Goal: Use online tool/utility: Utilize a website feature to perform a specific function

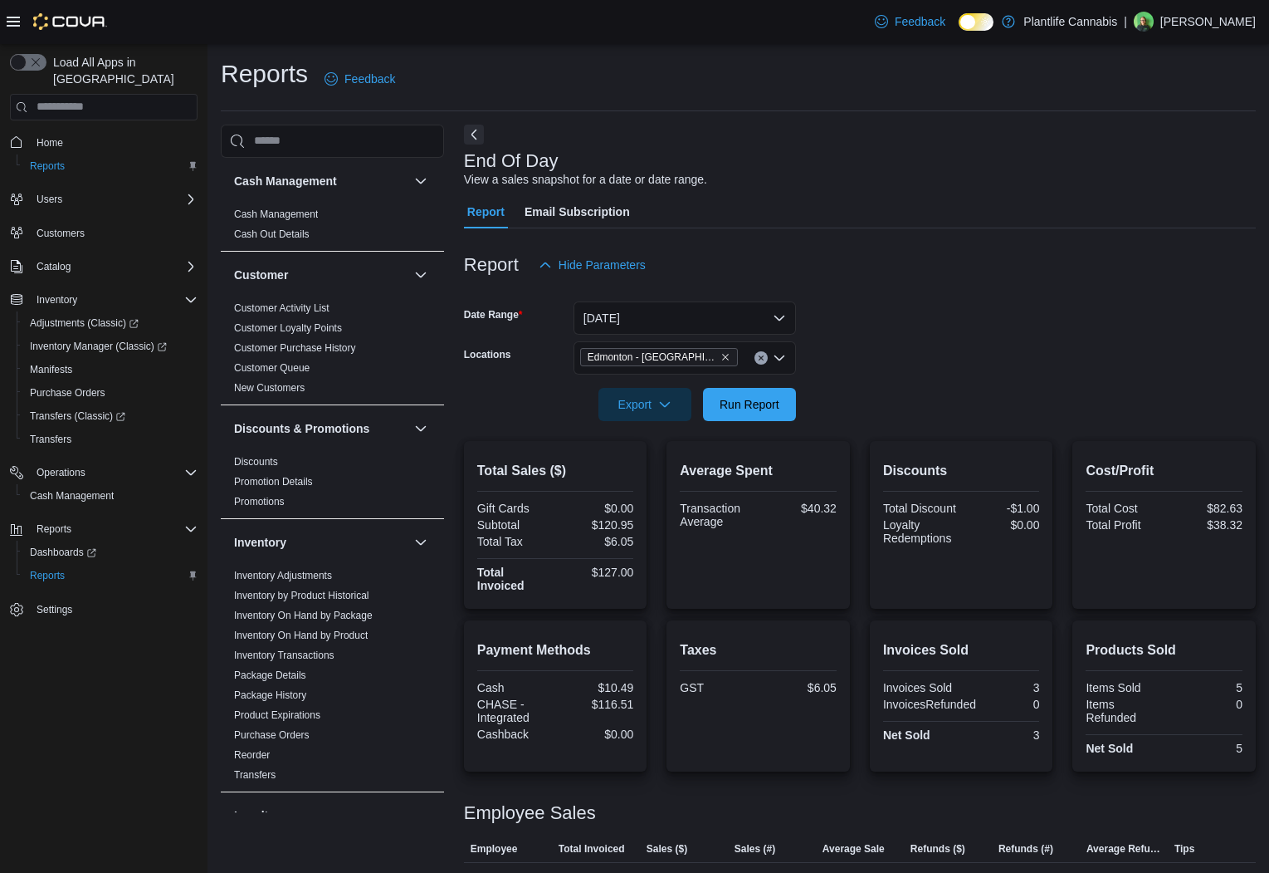
scroll to position [37, 0]
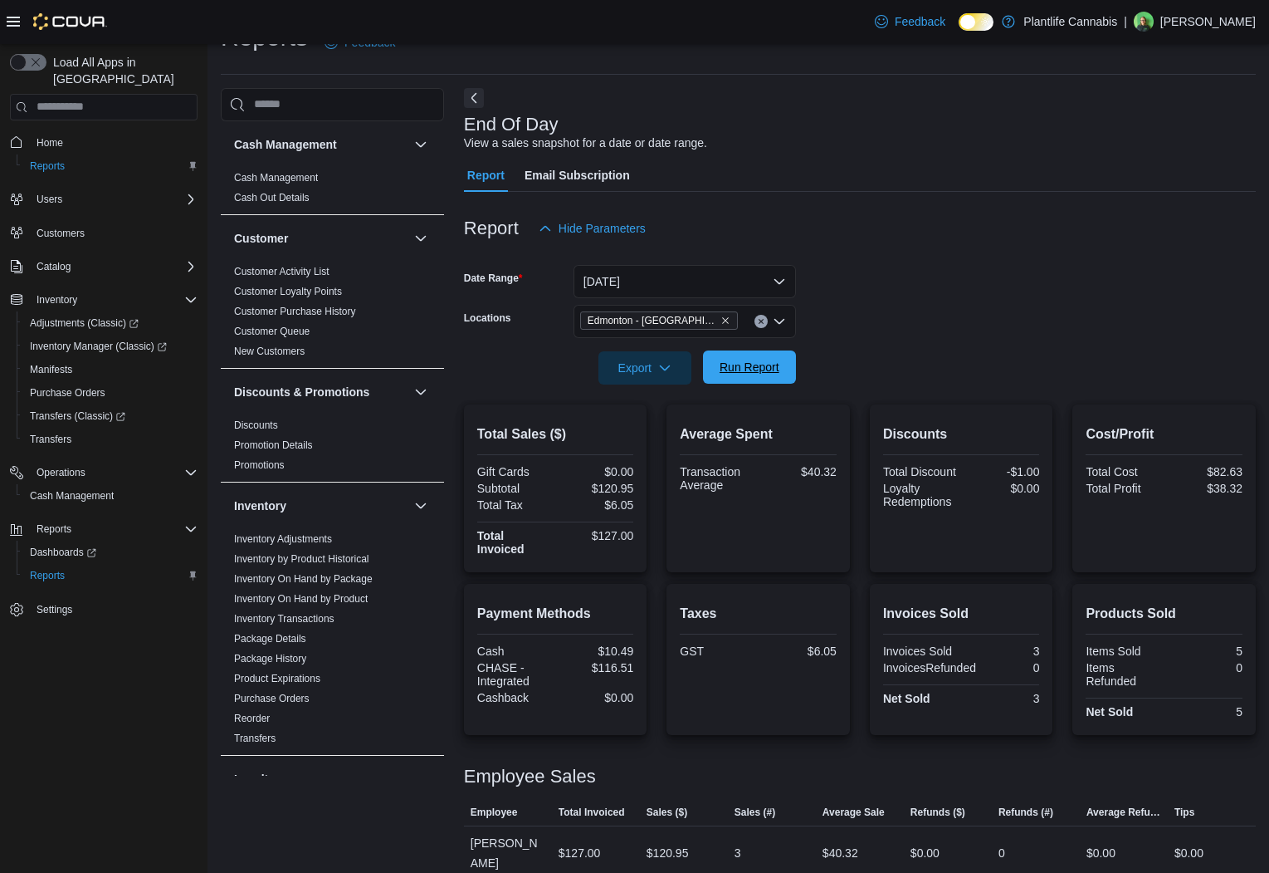
click at [756, 364] on span "Run Report" at bounding box center [750, 367] width 60 height 17
click at [741, 374] on span "Run Report" at bounding box center [750, 367] width 60 height 17
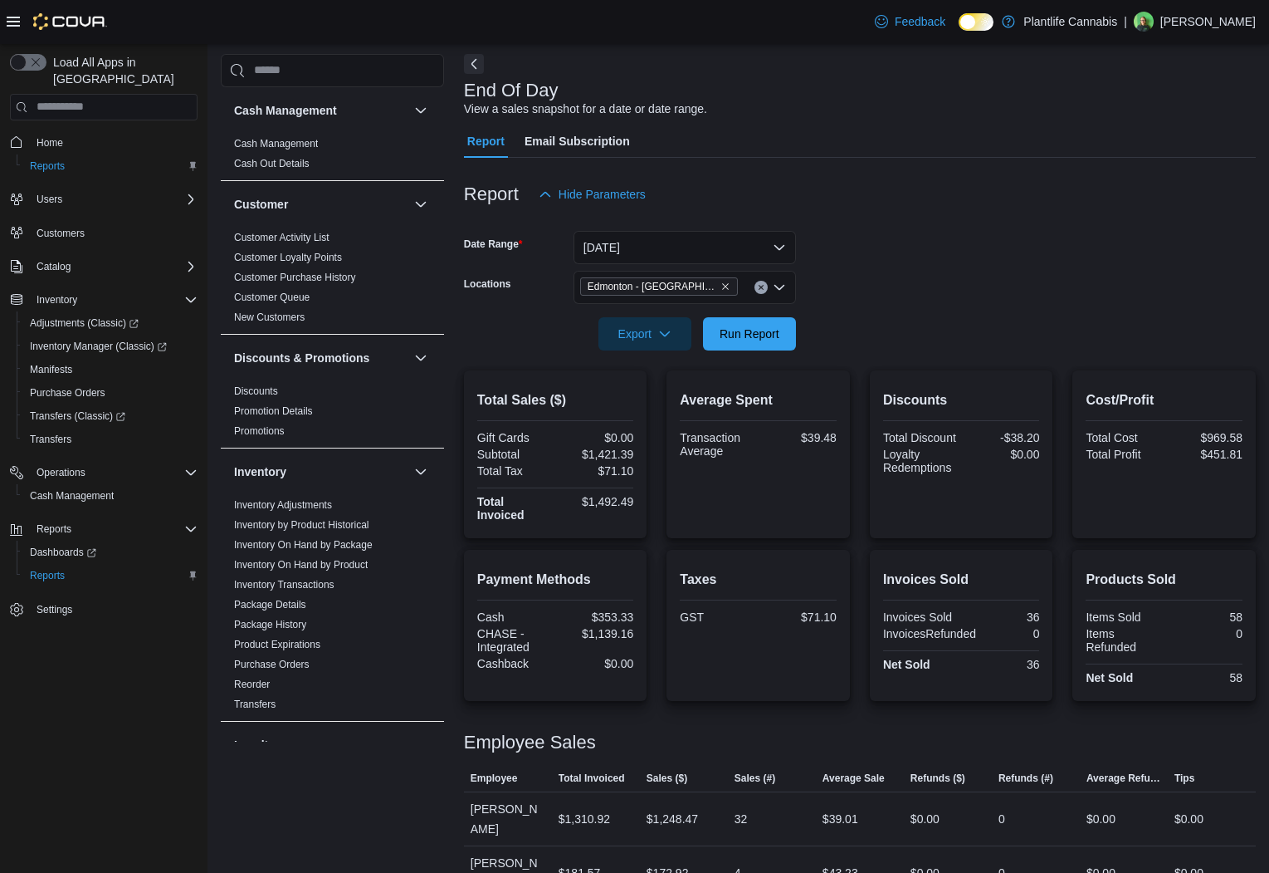
click at [756, 354] on div at bounding box center [860, 360] width 792 height 20
click at [758, 341] on span "Run Report" at bounding box center [749, 332] width 73 height 33
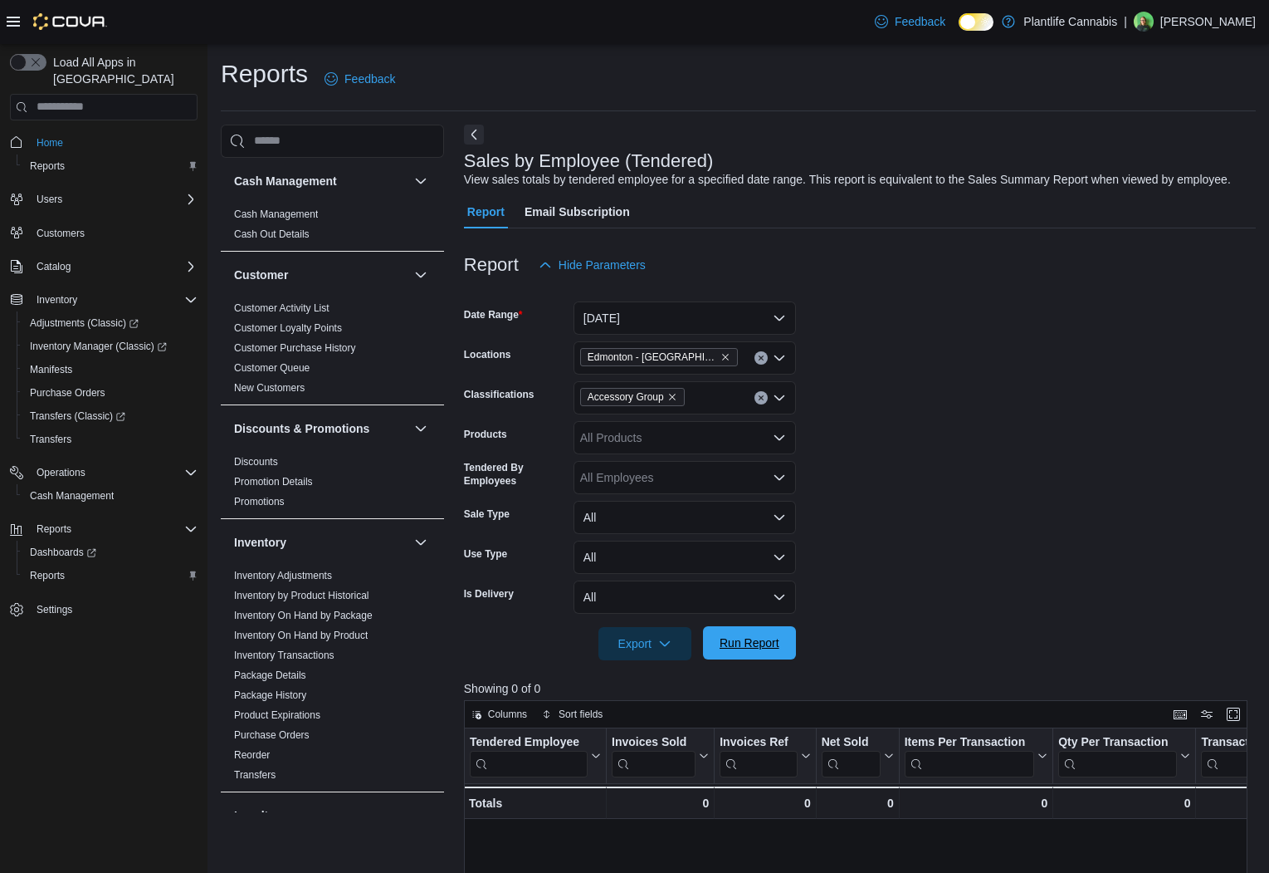
scroll to position [521, 0]
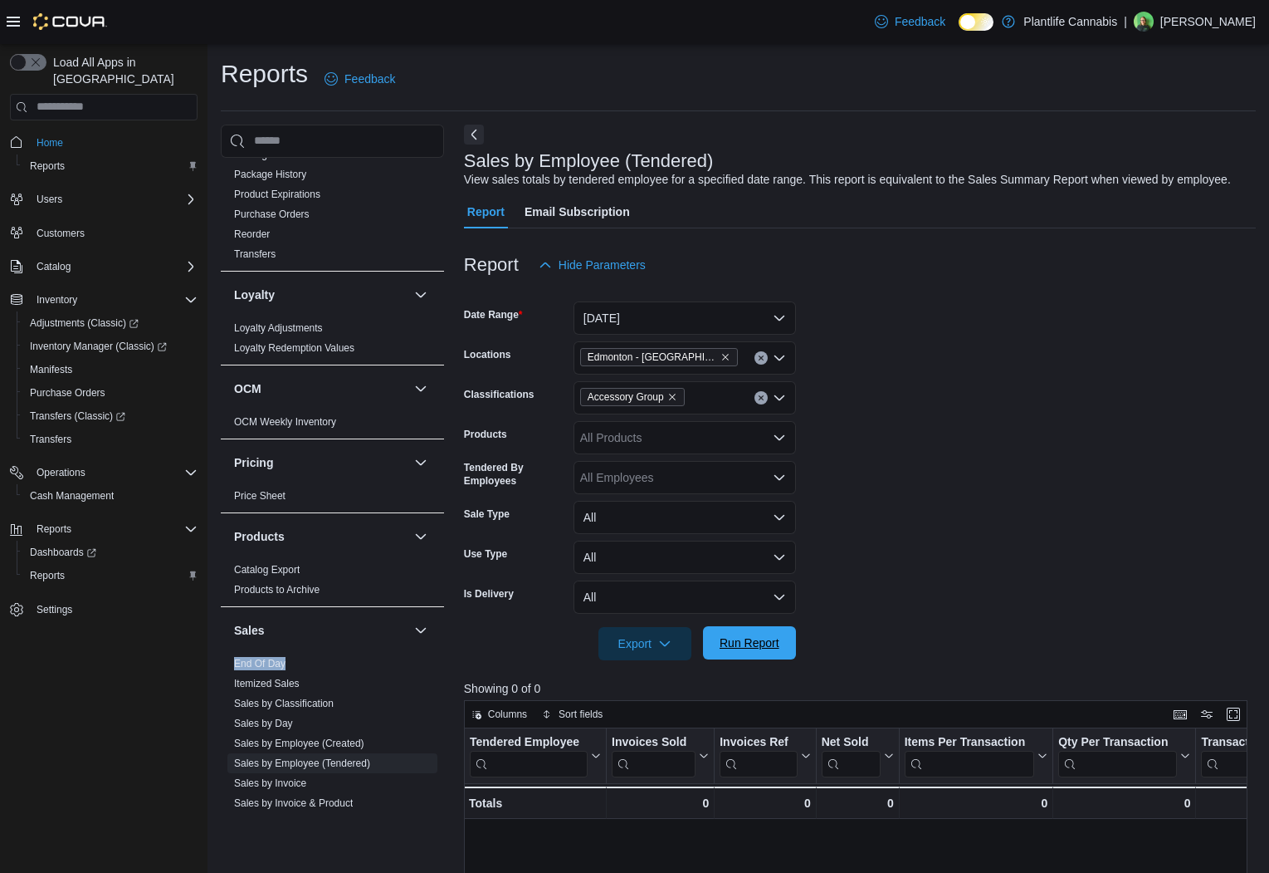
click at [742, 651] on span "Run Report" at bounding box center [750, 642] width 60 height 17
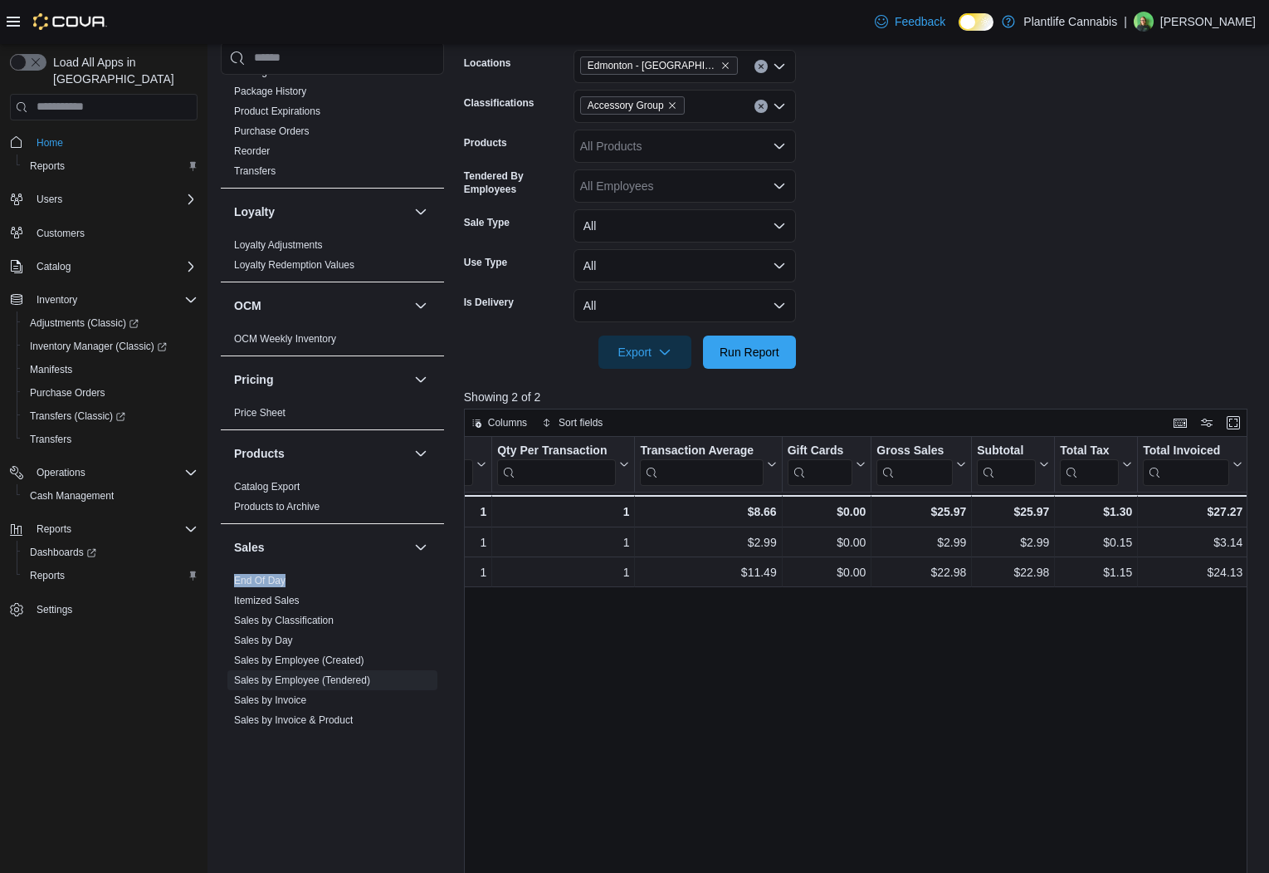
scroll to position [0, 562]
